Goal: Find specific page/section: Find specific page/section

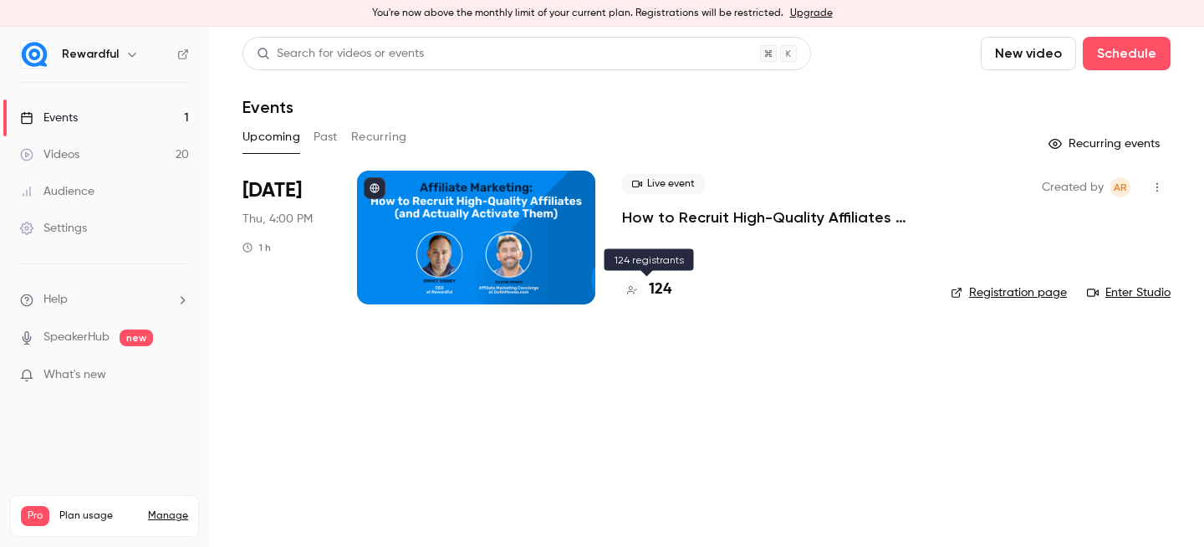
click at [657, 293] on h4 "124" at bounding box center [660, 289] width 23 height 23
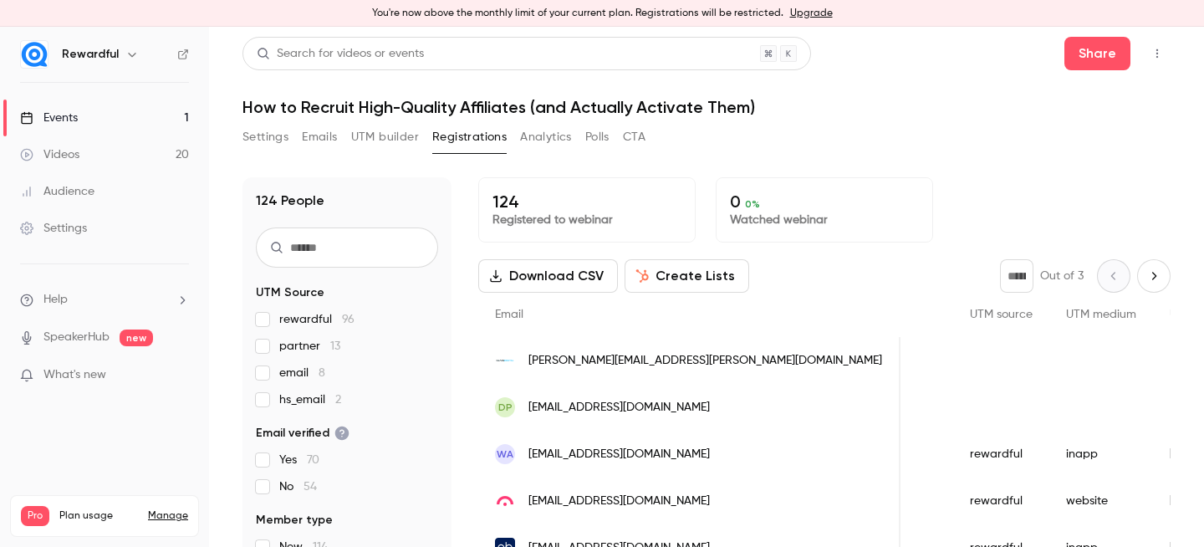
click at [118, 109] on link "Events 1" at bounding box center [104, 117] width 209 height 37
